Goal: Transaction & Acquisition: Purchase product/service

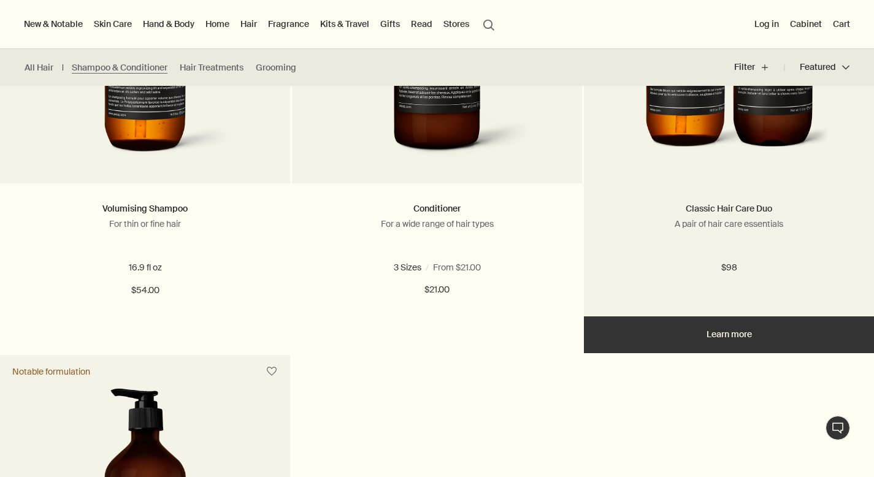
scroll to position [783, 0]
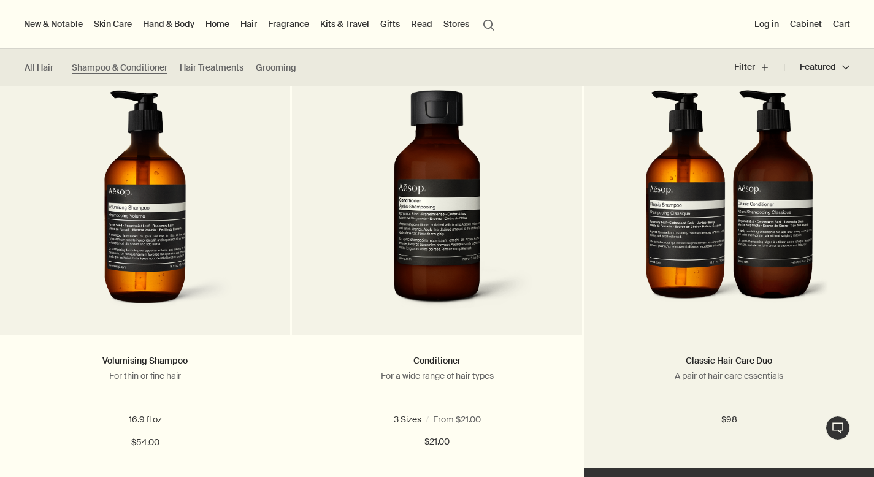
click at [711, 348] on div "Classic Hair Care Duo A pair of hair care essentials $98" at bounding box center [729, 402] width 290 height 133
click at [742, 352] on div "Classic Hair Care Duo A pair of hair care essentials $98" at bounding box center [729, 402] width 290 height 133
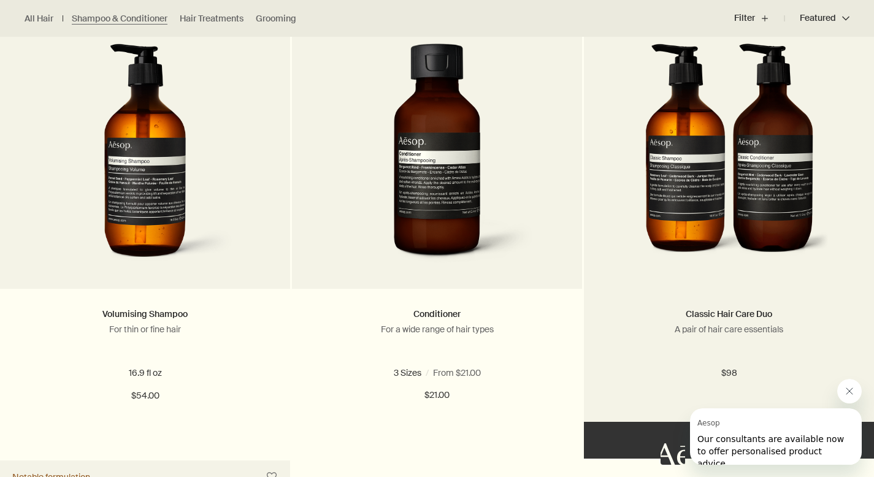
scroll to position [867, 0]
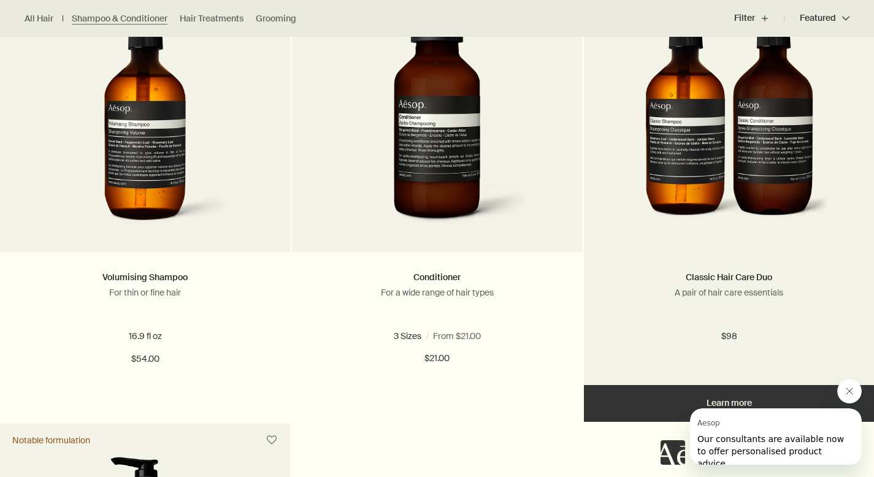
click at [658, 265] on div "Classic Hair Care Duo A pair of hair care essentials $98" at bounding box center [729, 318] width 290 height 133
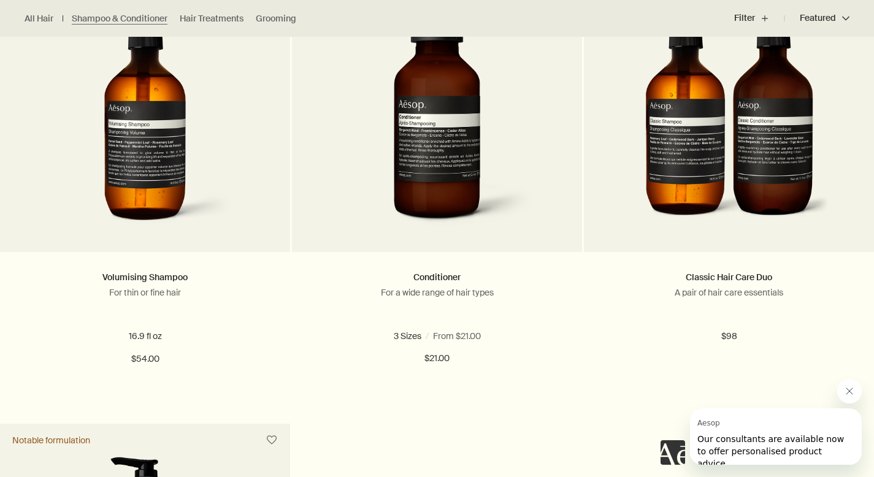
click at [853, 387] on icon "Close message from Aesop" at bounding box center [850, 392] width 10 height 10
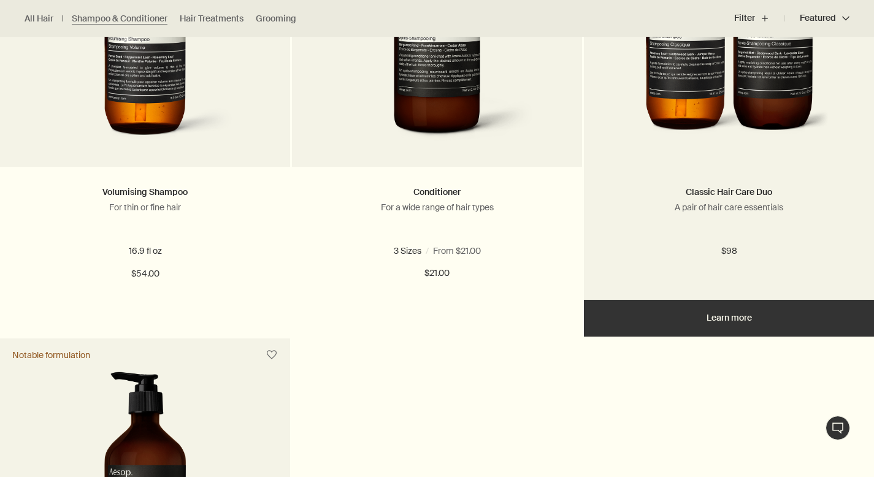
scroll to position [964, 0]
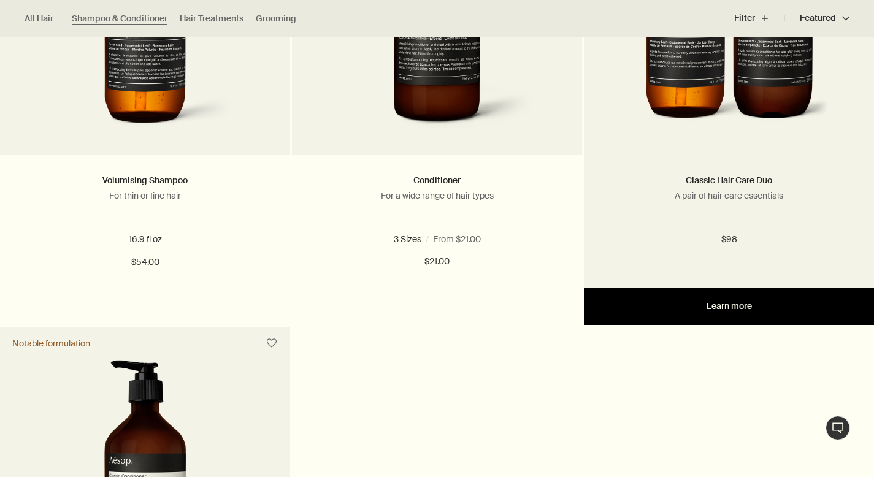
click at [744, 321] on link "Learn more" at bounding box center [729, 306] width 290 height 37
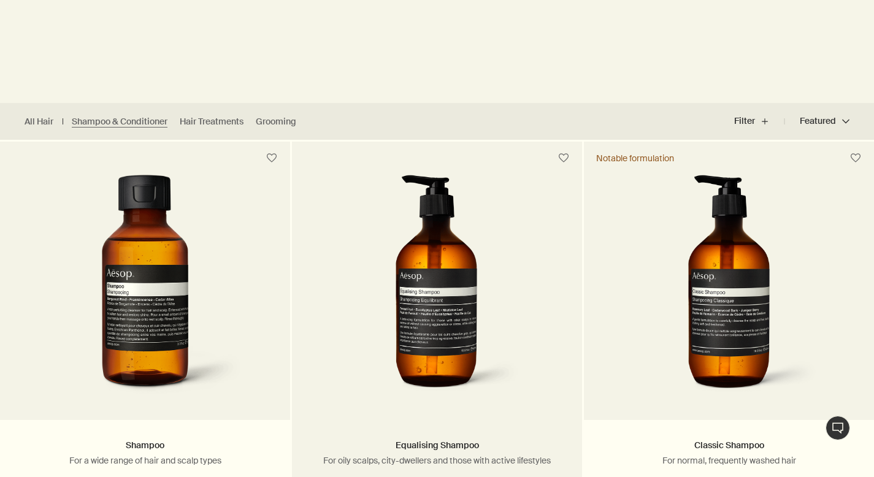
scroll to position [333, 0]
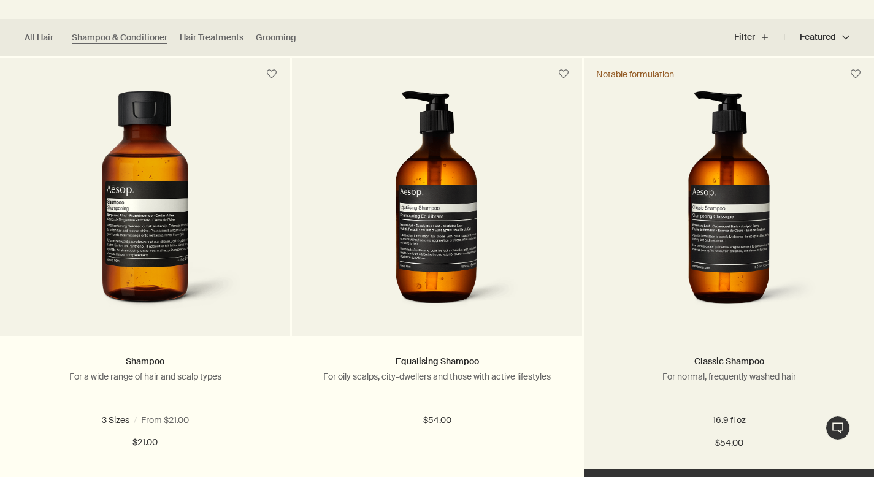
click at [729, 237] on img at bounding box center [728, 204] width 183 height 227
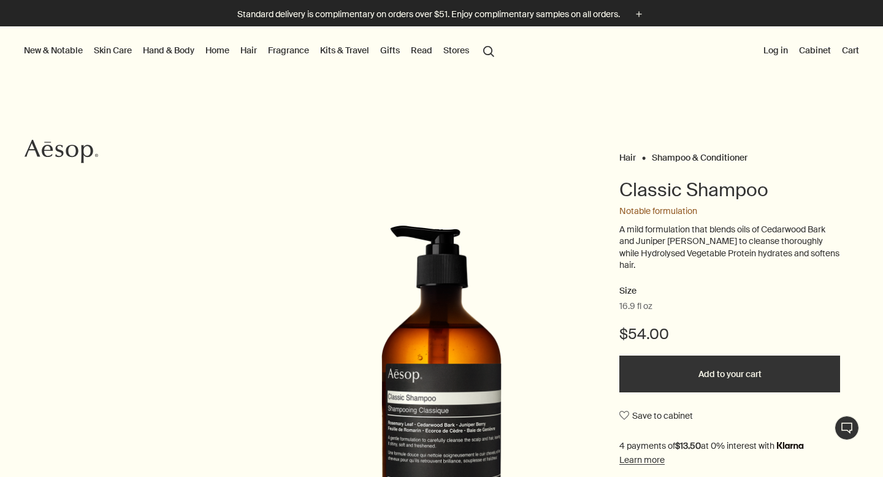
click at [700, 371] on button "Add to your cart" at bounding box center [730, 374] width 221 height 37
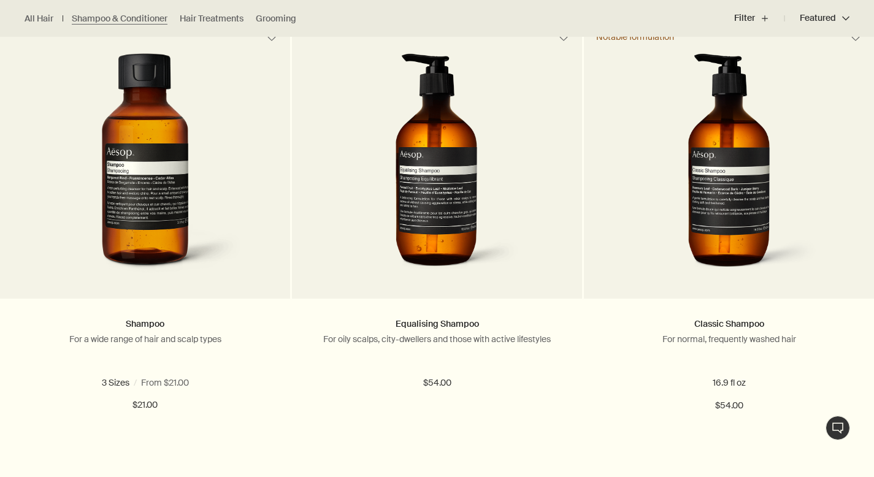
scroll to position [371, 0]
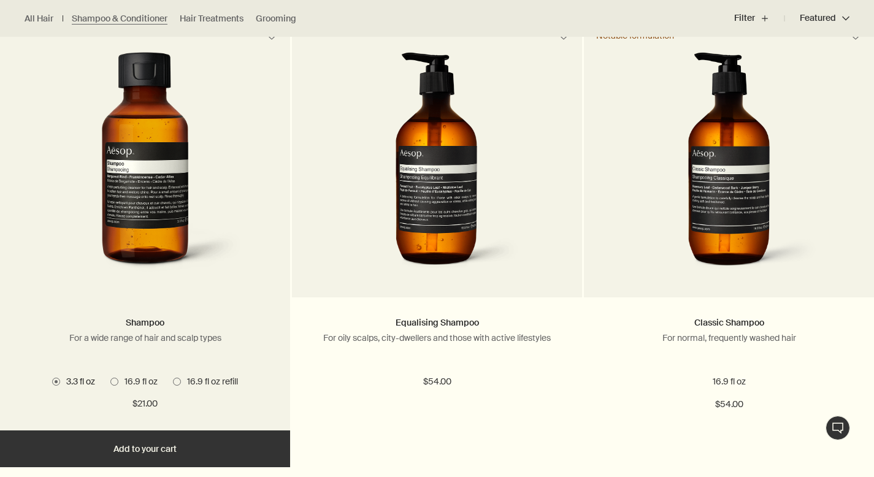
click at [118, 381] on span "16.9 fl oz" at bounding box center [137, 381] width 39 height 11
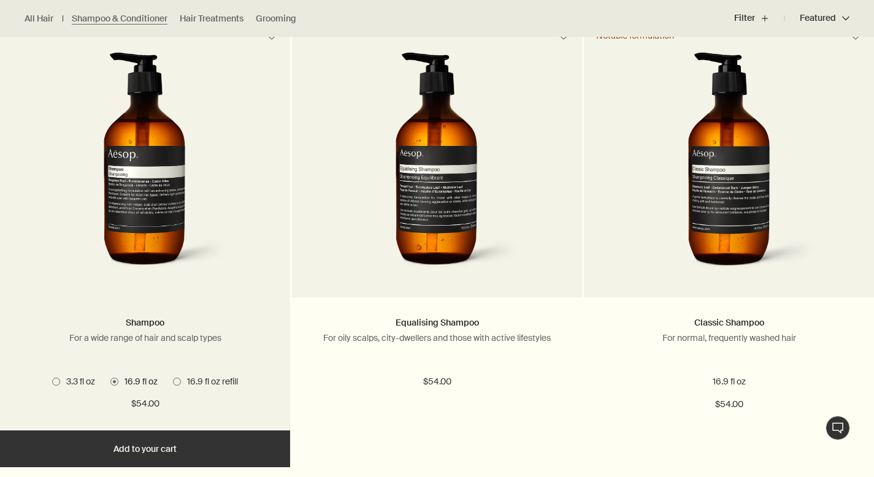
click at [156, 447] on button "Add Add to your cart" at bounding box center [145, 449] width 290 height 37
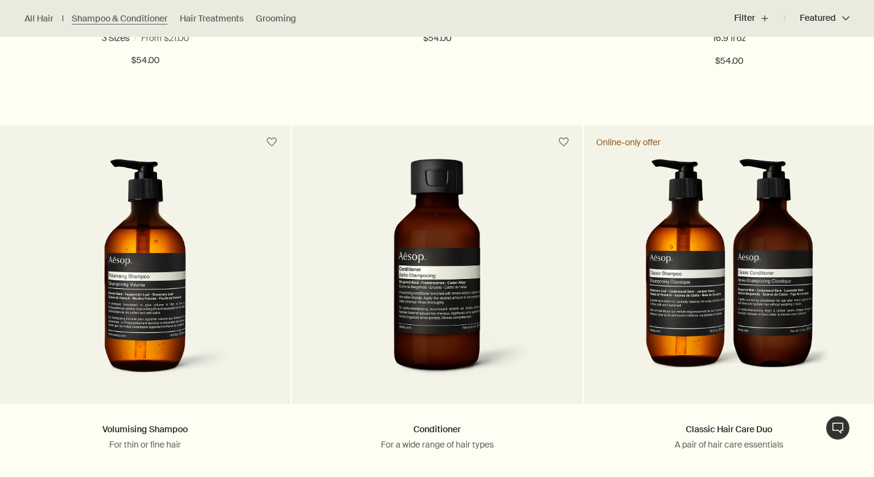
scroll to position [758, 0]
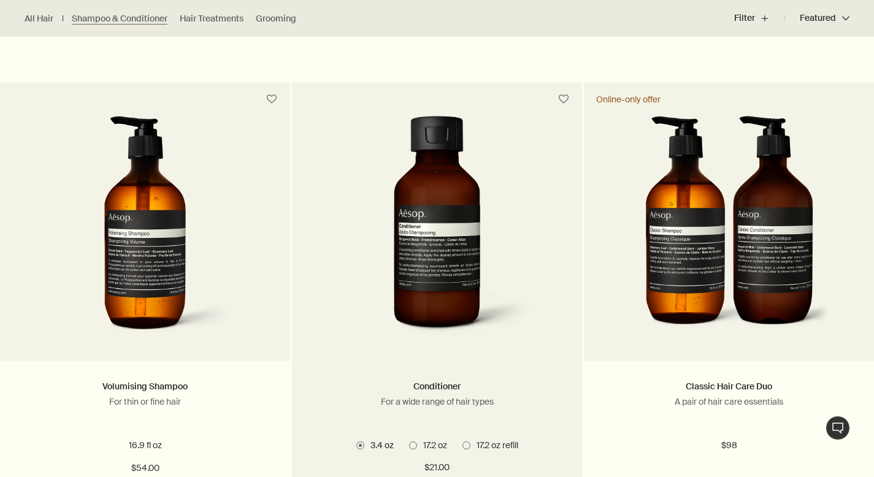
click at [413, 448] on span at bounding box center [413, 446] width 8 height 8
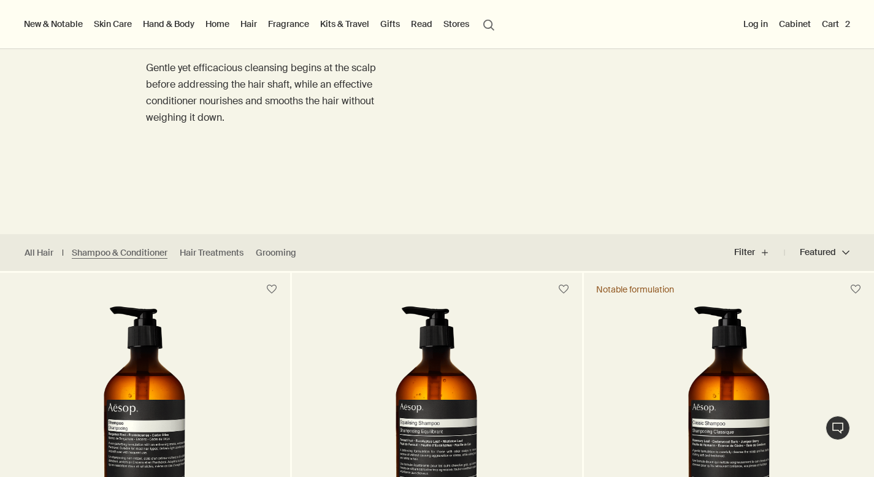
scroll to position [94, 0]
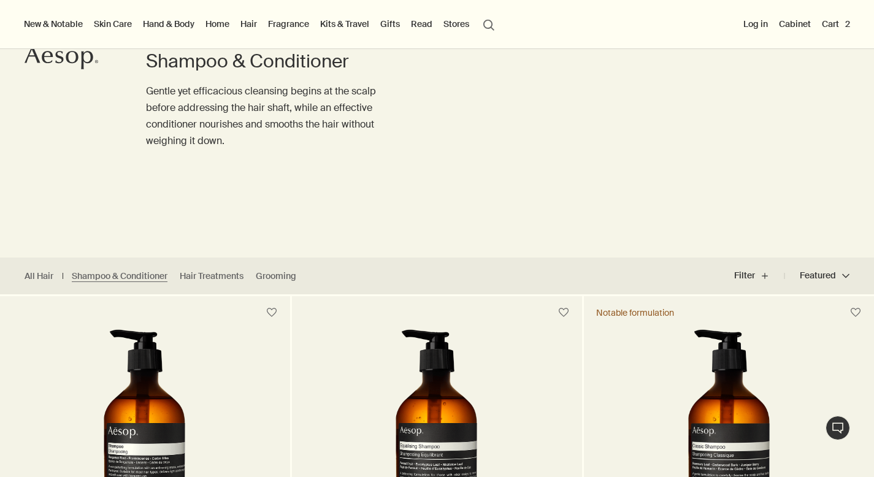
click at [839, 25] on button "Cart 2" at bounding box center [836, 24] width 33 height 16
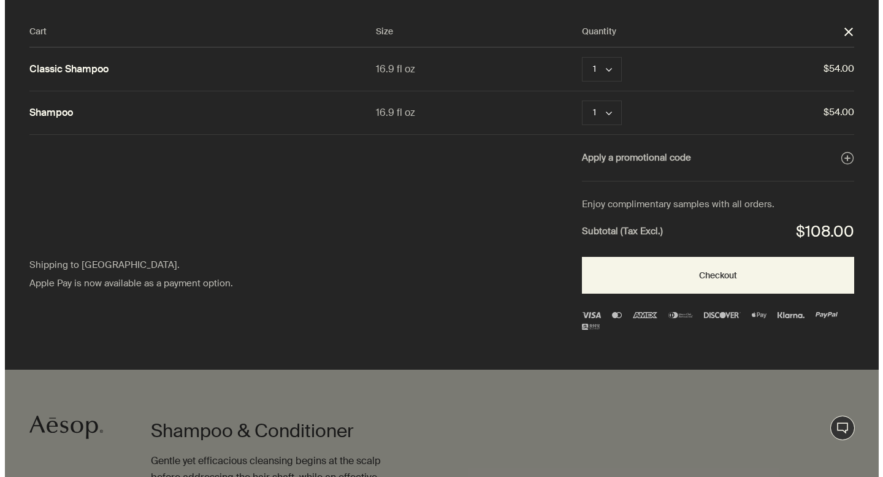
scroll to position [0, 0]
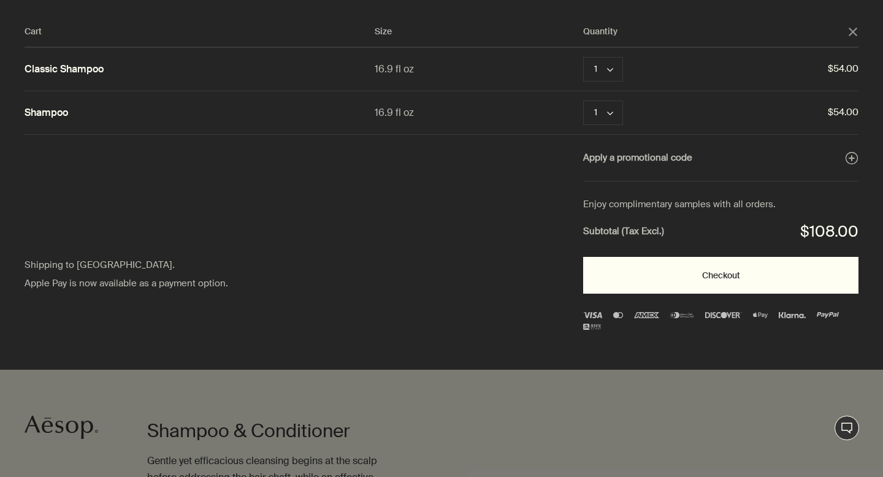
click at [717, 281] on button "Checkout" at bounding box center [720, 275] width 275 height 37
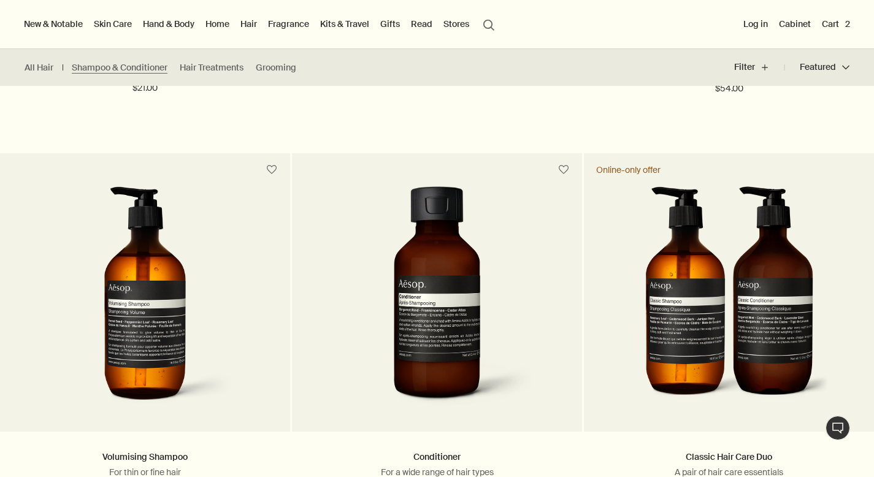
scroll to position [684, 0]
